Goal: Information Seeking & Learning: Learn about a topic

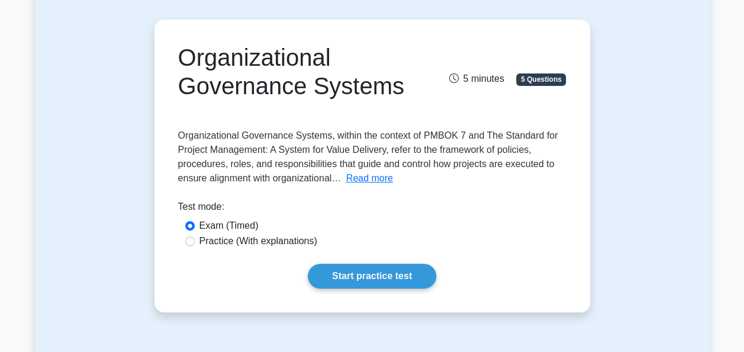
scroll to position [97, 0]
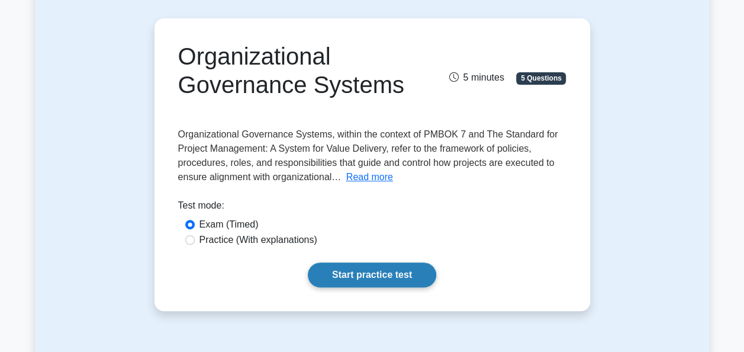
click at [358, 269] on link "Start practice test" at bounding box center [372, 274] width 129 height 25
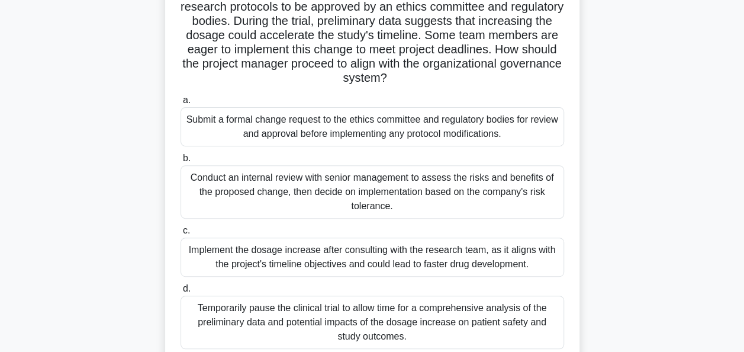
scroll to position [159, 0]
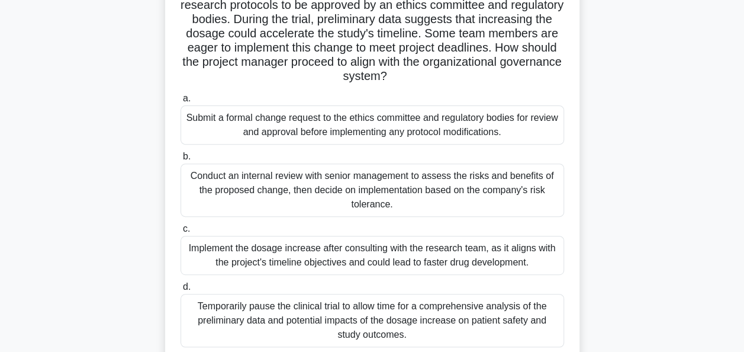
click at [267, 126] on div "Submit a formal change request to the ethics committee and regulatory bodies fo…" at bounding box center [373, 124] width 384 height 39
click at [181, 102] on input "a. Submit a formal change request to the ethics committee and regulatory bodies…" at bounding box center [181, 99] width 0 height 8
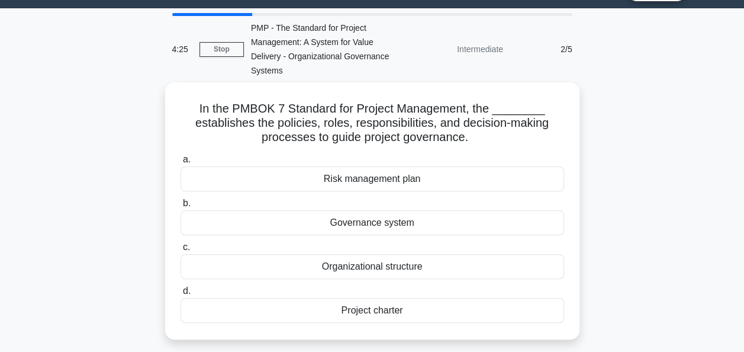
scroll to position [0, 0]
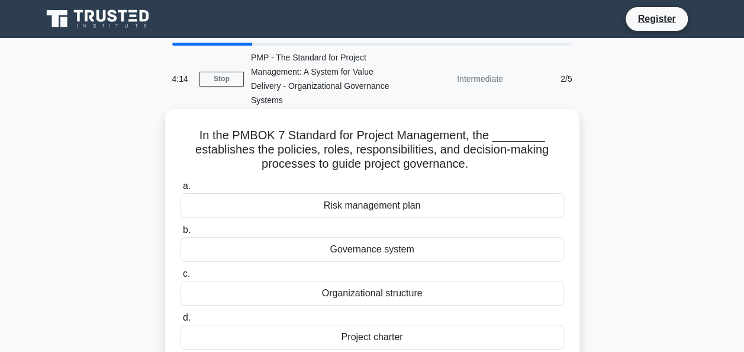
click at [280, 250] on div "Governance system" at bounding box center [373, 249] width 384 height 25
click at [181, 234] on input "b. Governance system" at bounding box center [181, 230] width 0 height 8
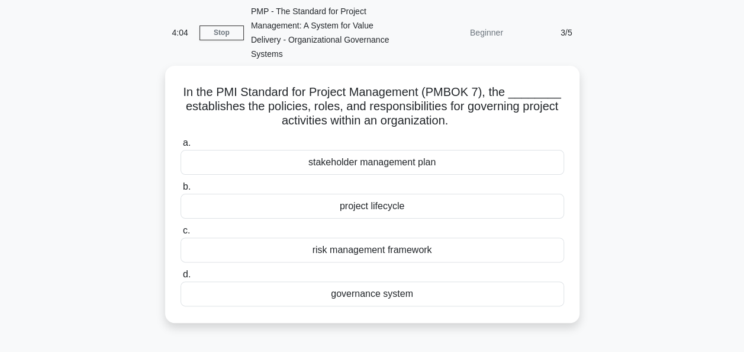
scroll to position [46, 0]
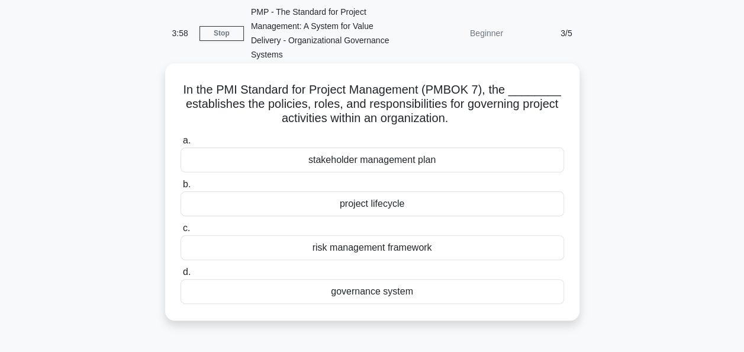
click at [285, 293] on div "governance system" at bounding box center [373, 291] width 384 height 25
click at [181, 276] on input "d. governance system" at bounding box center [181, 272] width 0 height 8
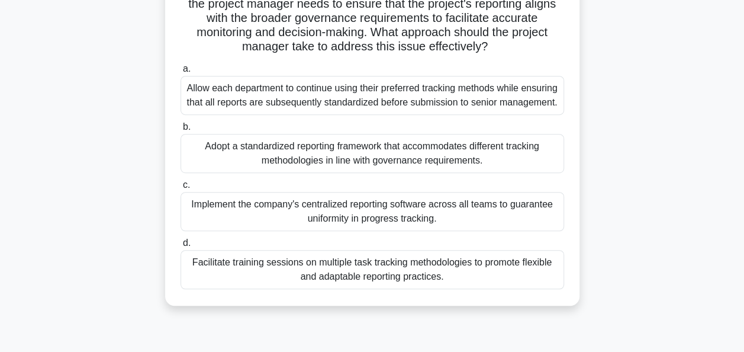
scroll to position [262, 0]
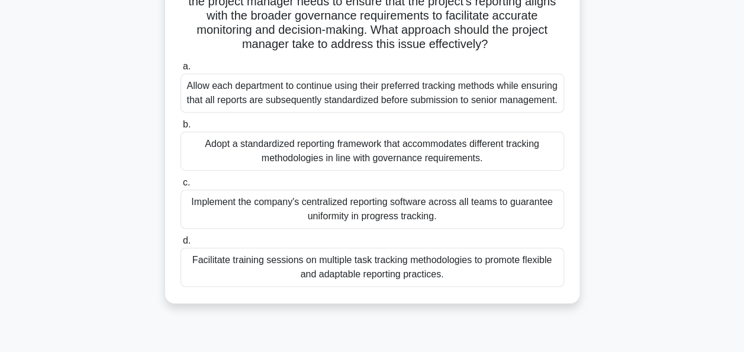
click at [343, 227] on div "Implement the company's centralized reporting software across all teams to guar…" at bounding box center [373, 208] width 384 height 39
click at [181, 187] on input "c. Implement the company's centralized reporting software across all teams to g…" at bounding box center [181, 183] width 0 height 8
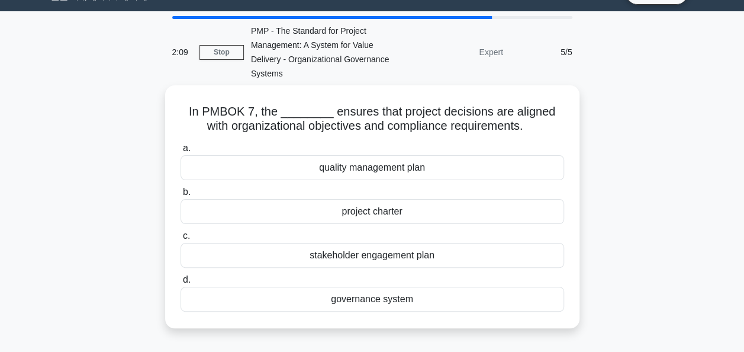
scroll to position [27, 0]
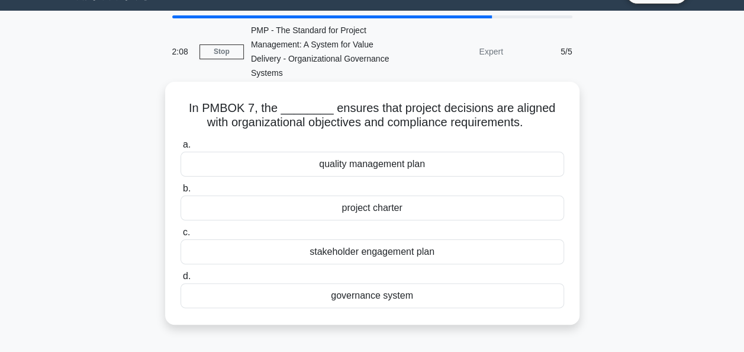
click at [352, 291] on div "governance system" at bounding box center [373, 295] width 384 height 25
click at [181, 280] on input "d. governance system" at bounding box center [181, 276] width 0 height 8
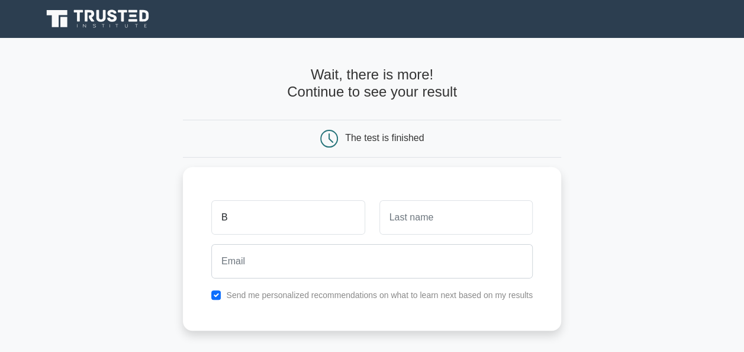
type input "B"
type input "Ajay"
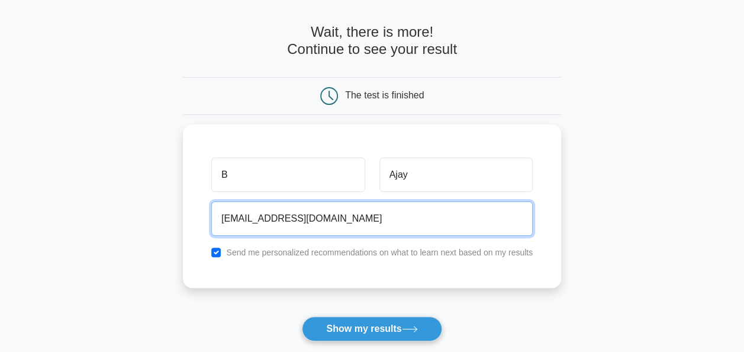
scroll to position [44, 0]
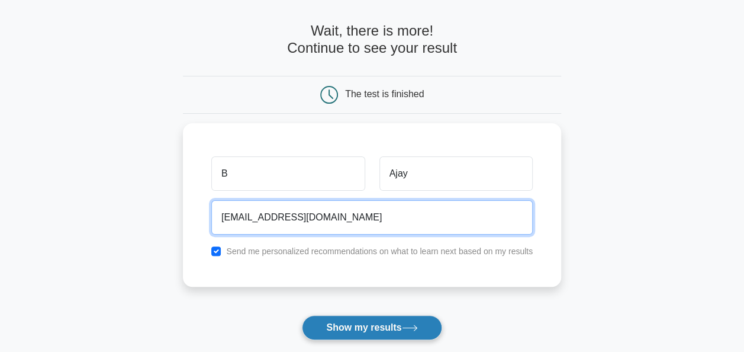
type input "ajaykumarbyroju@gmail.com"
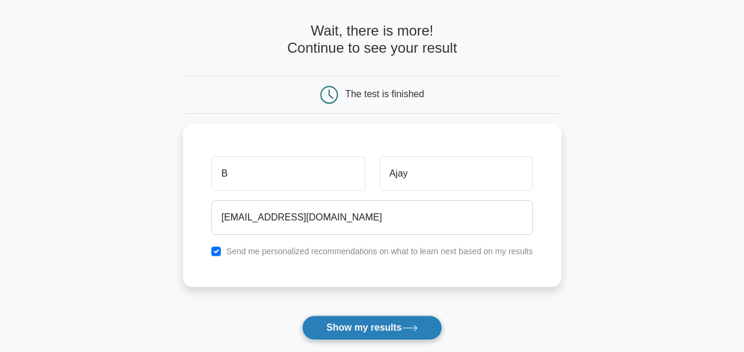
click at [354, 323] on button "Show my results" at bounding box center [372, 327] width 140 height 25
